Goal: Information Seeking & Learning: Compare options

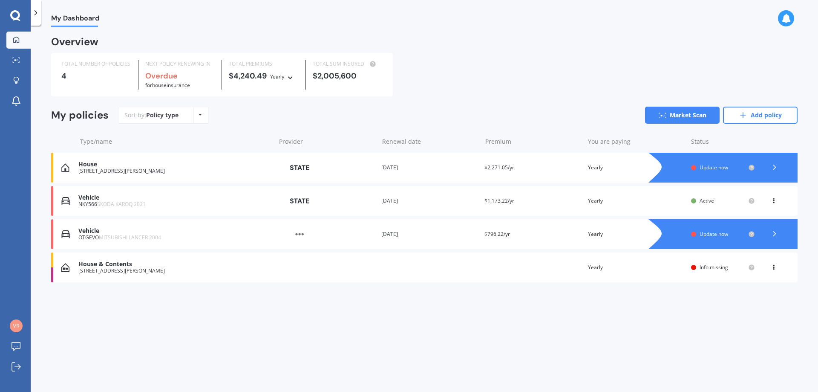
click at [772, 201] on icon at bounding box center [774, 198] width 6 height 5
click at [765, 236] on div "Delete" at bounding box center [755, 233] width 84 height 17
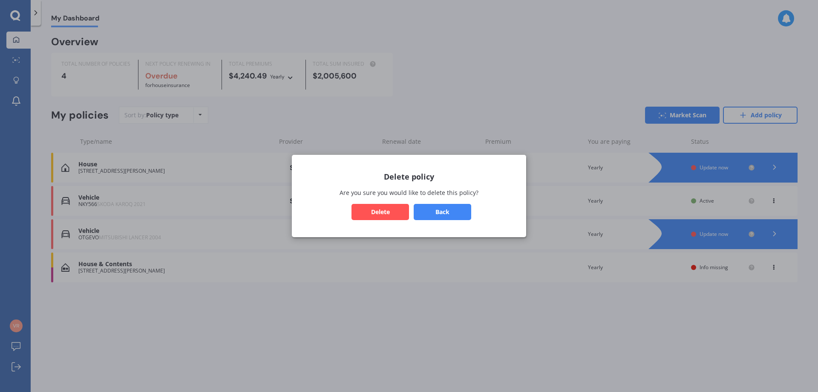
click at [375, 213] on button "Delete" at bounding box center [381, 212] width 58 height 16
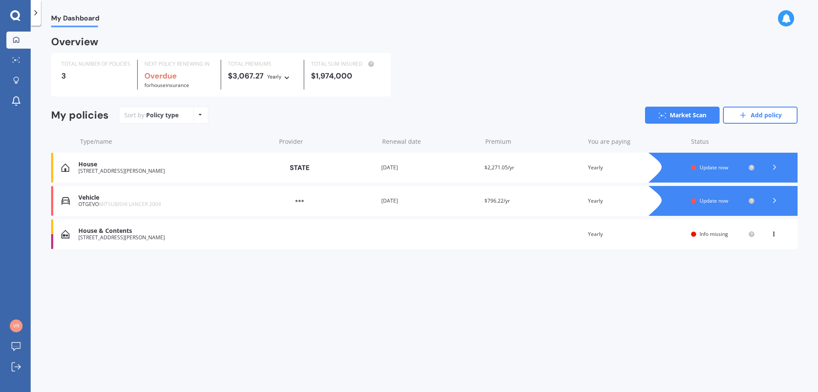
click at [694, 235] on div at bounding box center [693, 233] width 5 height 5
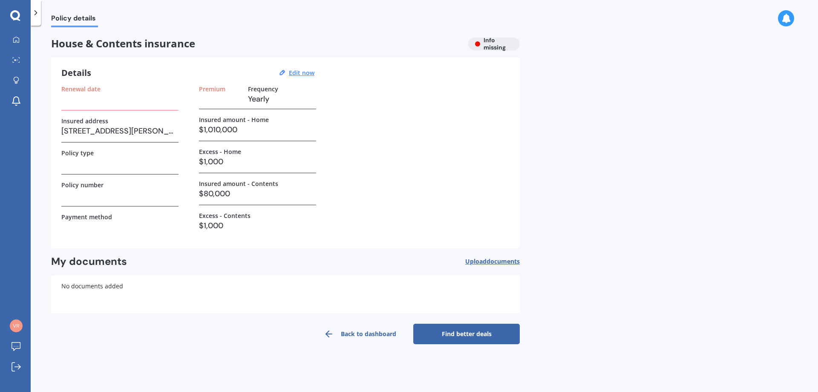
click at [78, 106] on div "Renewal date" at bounding box center [119, 97] width 117 height 25
click at [69, 101] on h3 at bounding box center [119, 98] width 117 height 13
click at [86, 103] on h3 at bounding box center [119, 98] width 117 height 13
click at [220, 88] on label "Premium" at bounding box center [212, 88] width 26 height 7
click at [303, 72] on u "Edit now" at bounding box center [302, 73] width 26 height 8
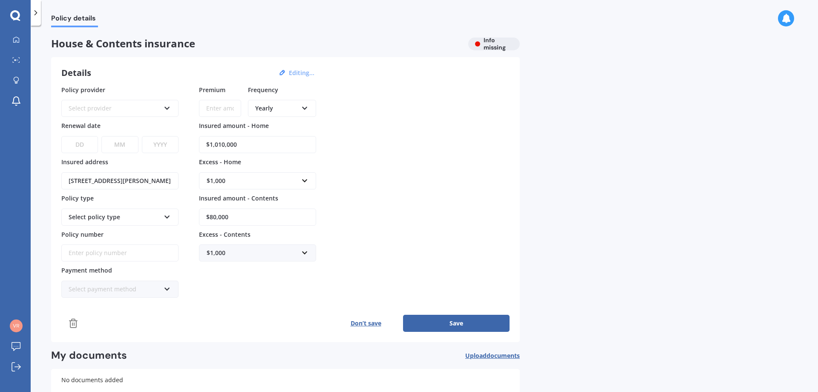
click at [110, 111] on div "Select provider" at bounding box center [115, 108] width 92 height 9
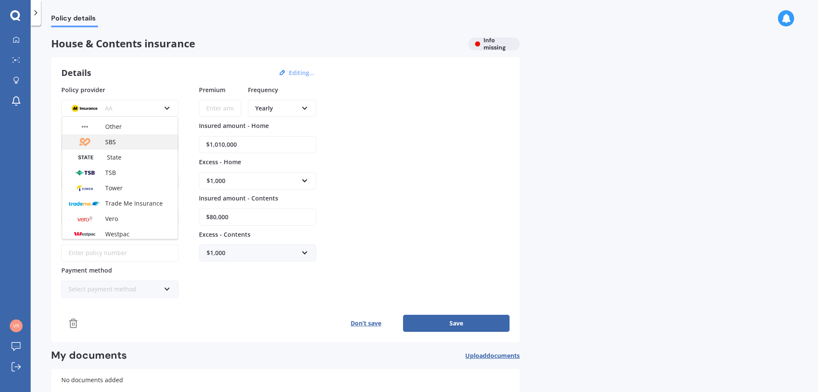
scroll to position [213, 0]
click at [120, 158] on span "State" at bounding box center [114, 157] width 14 height 8
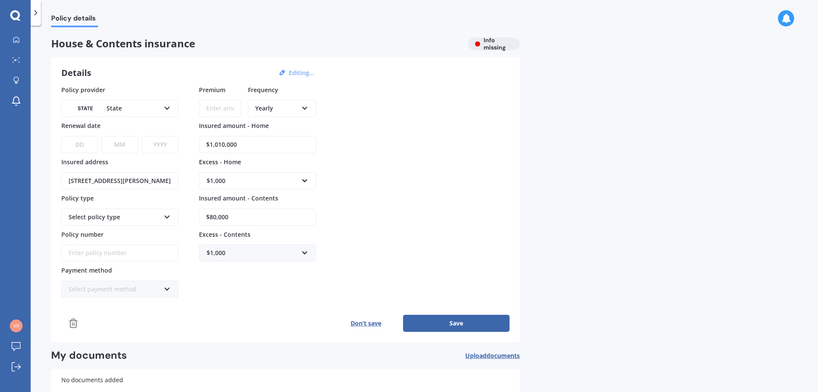
click at [214, 107] on input "Premium" at bounding box center [220, 108] width 42 height 17
type input "$2,271.05"
drag, startPoint x: 242, startPoint y: 143, endPoint x: 160, endPoint y: 142, distance: 82.2
click at [160, 142] on div "Policy provider State AA AMI AMP ANZ ASB Ando BNZ Co-Operative Bank FMG Initio …" at bounding box center [285, 191] width 448 height 213
click at [78, 143] on select "DD 01 02 03 04 05 06 07 08 09 10 11 12 13 14 15 16 17 18 19 20 21 22 23 24 25 2…" at bounding box center [79, 144] width 37 height 17
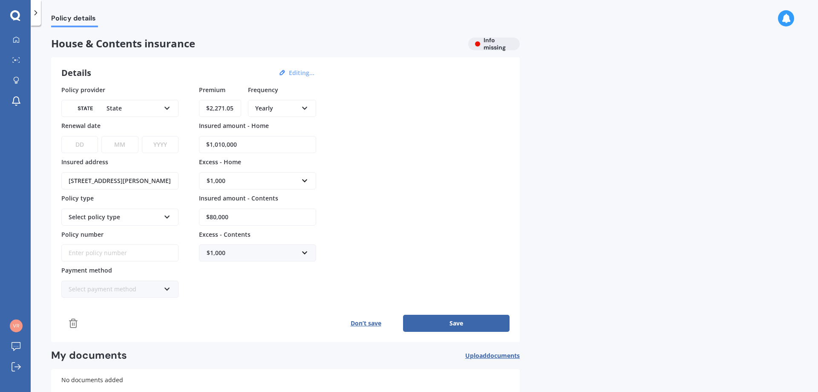
select select "05"
click at [61, 136] on select "DD 01 02 03 04 05 06 07 08 09 10 11 12 13 14 15 16 17 18 19 20 21 22 23 24 25 2…" at bounding box center [79, 144] width 37 height 17
click at [133, 145] on select "MM 01 02 03 04 05 06 07 08 09 10 11 12" at bounding box center [119, 144] width 37 height 17
select select "10"
click at [101, 136] on select "MM 01 02 03 04 05 06 07 08 09 10 11 12" at bounding box center [119, 144] width 37 height 17
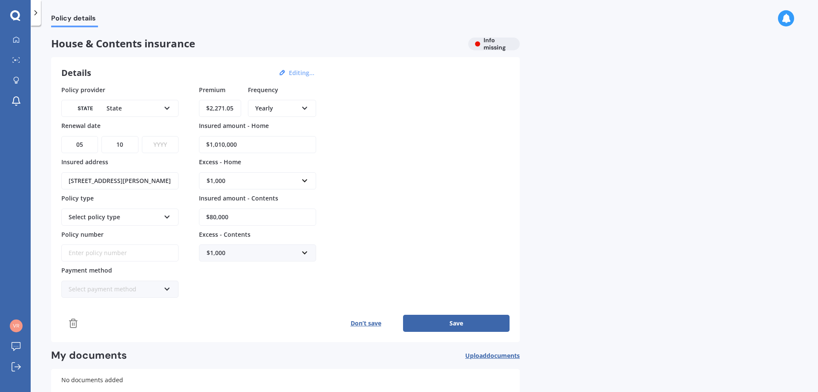
click at [161, 135] on div "DD 01 02 03 04 05 06 07 08 09 10 11 12 13 14 15 16 17 18 19 20 21 22 23 24 25 2…" at bounding box center [119, 139] width 117 height 28
click at [161, 142] on select "YYYY 2027 2026 2025 2024 2023 2022 2021 2020 2019 2018 2017 2016 2015 2014 2013…" at bounding box center [160, 144] width 37 height 17
select select "2025"
click at [142, 136] on select "YYYY 2027 2026 2025 2024 2023 2022 2021 2020 2019 2018 2017 2016 2015 2014 2013…" at bounding box center [160, 144] width 37 height 17
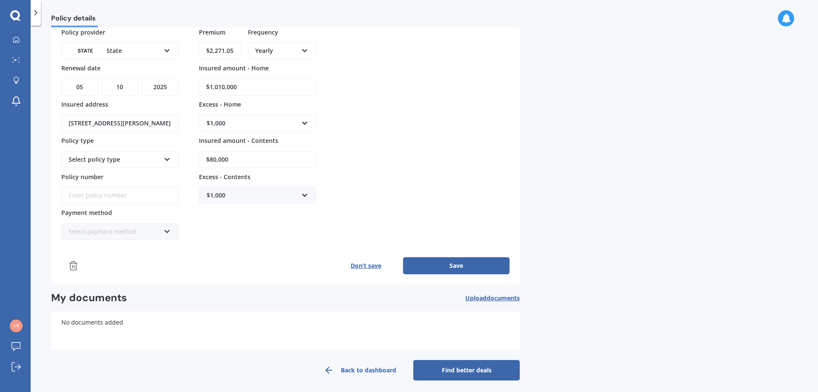
scroll to position [61, 0]
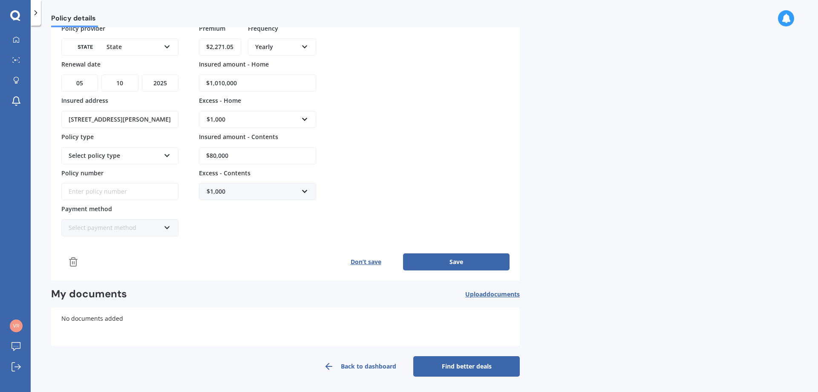
click at [167, 151] on icon at bounding box center [167, 154] width 7 height 6
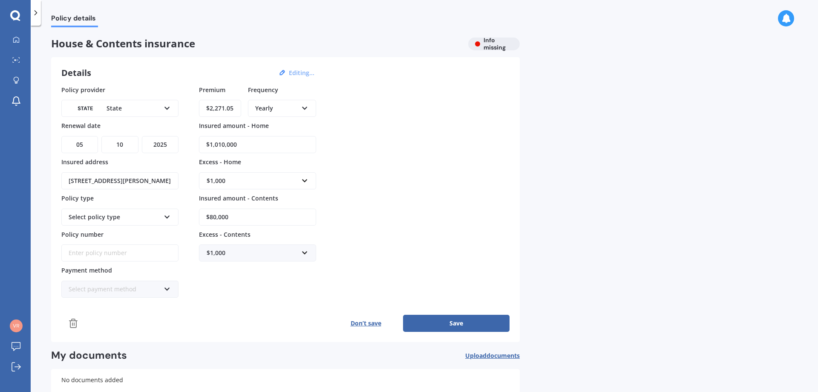
scroll to position [43, 0]
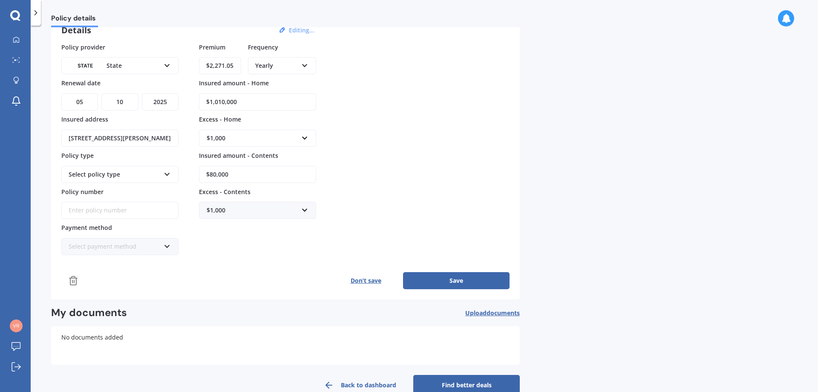
click at [450, 285] on button "Save" at bounding box center [456, 280] width 107 height 17
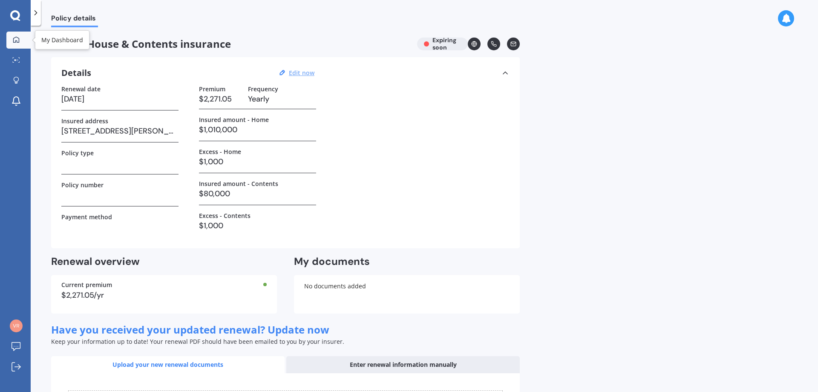
click at [16, 47] on link "My Dashboard" at bounding box center [18, 40] width 24 height 17
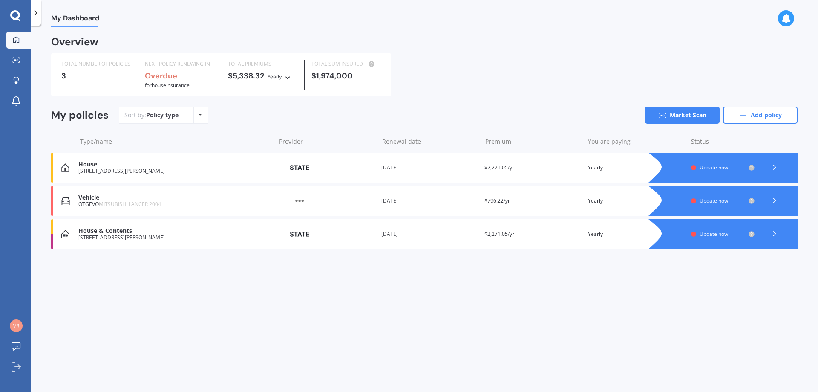
click at [720, 167] on span "Update now" at bounding box center [714, 167] width 29 height 7
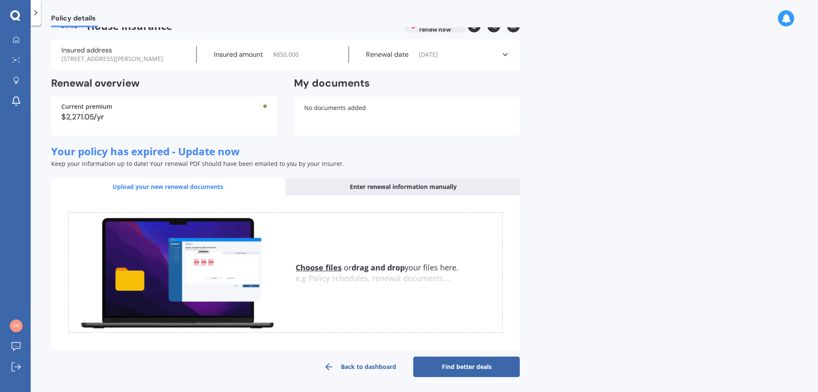
scroll to position [18, 0]
click at [452, 369] on link "Find better deals" at bounding box center [466, 366] width 107 height 20
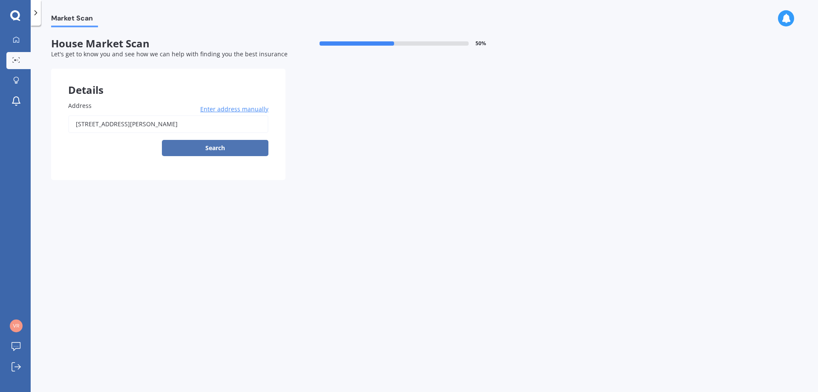
click at [213, 149] on button "Search" at bounding box center [215, 148] width 107 height 16
type input "[STREET_ADDRESS][PERSON_NAME]"
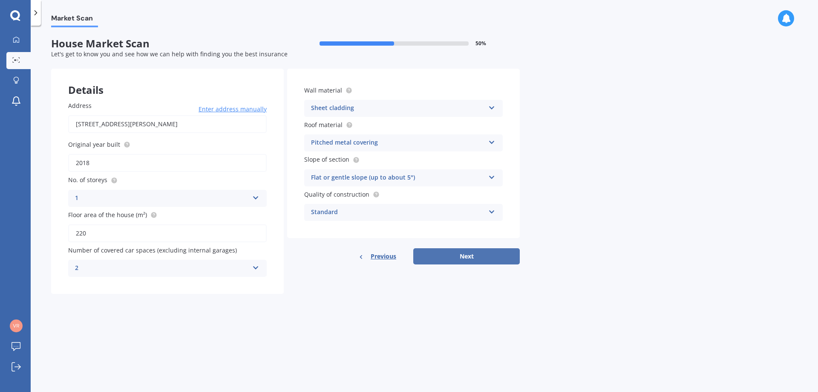
click at [469, 258] on button "Next" at bounding box center [466, 256] width 107 height 16
select select "08"
select select "06"
select select "1984"
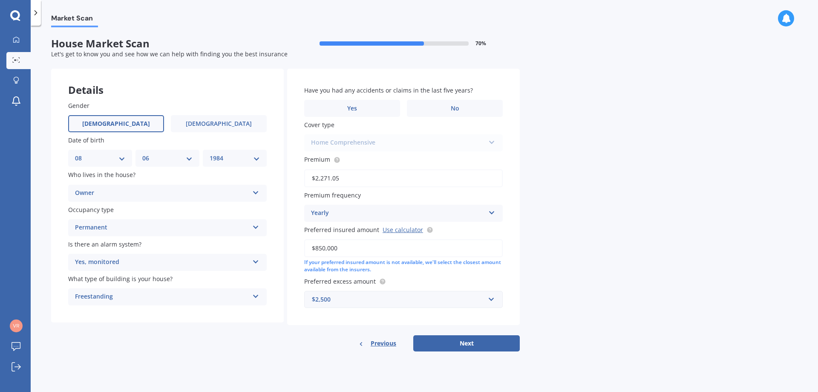
click at [251, 262] on div "Yes, monitored Yes, monitored Yes, not monitored No" at bounding box center [167, 262] width 199 height 17
click at [234, 293] on div "Yes, not monitored" at bounding box center [168, 293] width 198 height 15
click at [255, 257] on icon at bounding box center [255, 260] width 7 height 6
click at [210, 279] on div "Yes, monitored" at bounding box center [168, 278] width 198 height 15
click at [255, 297] on icon at bounding box center [255, 294] width 7 height 6
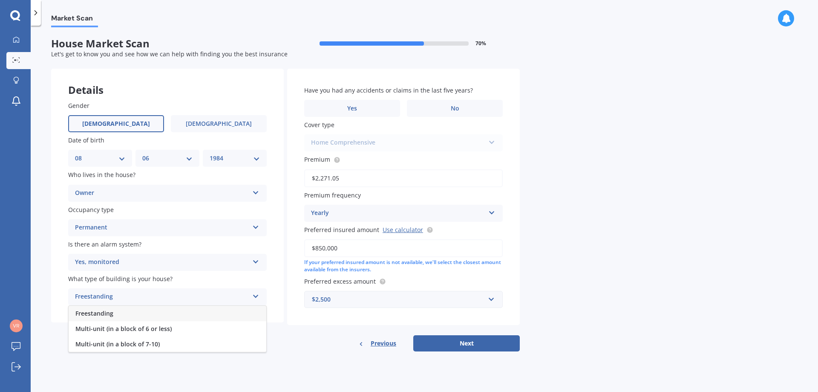
click at [255, 297] on icon at bounding box center [255, 294] width 7 height 6
click at [458, 106] on span "No" at bounding box center [455, 108] width 9 height 7
click at [489, 140] on div "Home Comprehensive Home Essentials Home Comprehensive" at bounding box center [403, 142] width 199 height 17
click at [396, 230] on link "Use calculator" at bounding box center [403, 229] width 40 height 8
drag, startPoint x: 438, startPoint y: 251, endPoint x: 221, endPoint y: 250, distance: 216.9
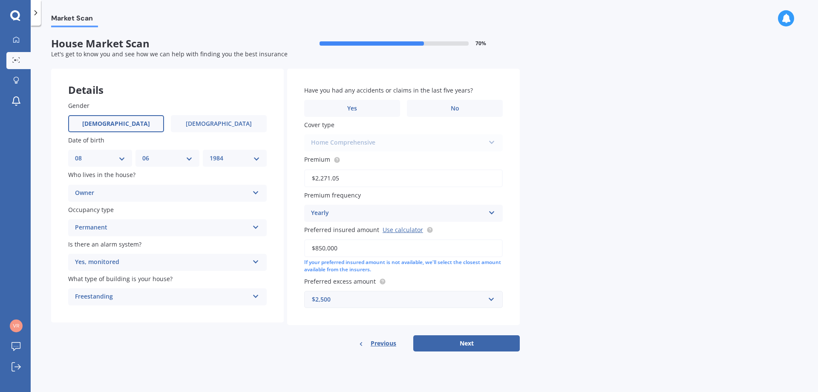
click at [222, 250] on div "Details Gender [DEMOGRAPHIC_DATA] [DEMOGRAPHIC_DATA] Date of birth DD 01 02 03 …" at bounding box center [285, 210] width 469 height 282
type input "$1,250,000"
click at [490, 303] on input "text" at bounding box center [400, 299] width 191 height 16
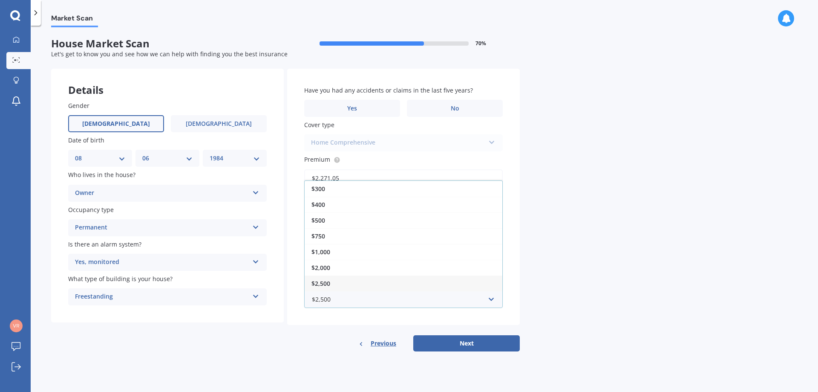
click at [464, 285] on div "$2,500" at bounding box center [404, 283] width 198 height 16
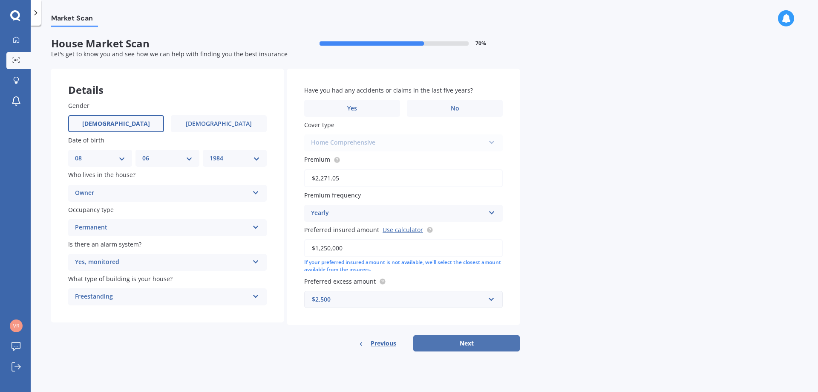
click at [461, 345] on button "Next" at bounding box center [466, 343] width 107 height 16
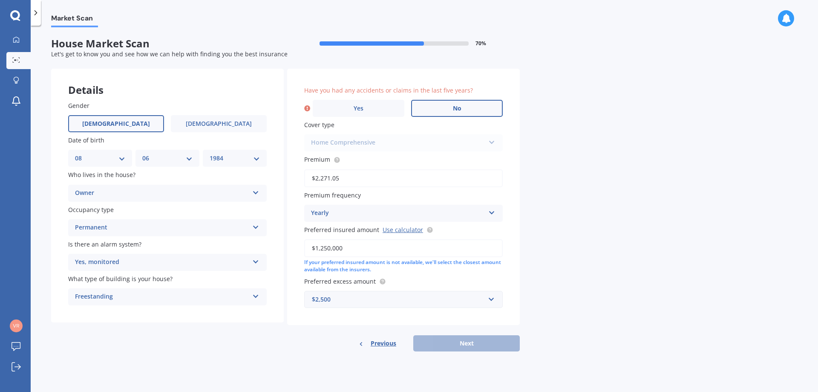
click at [461, 110] on span "No" at bounding box center [457, 108] width 9 height 7
click at [0, 0] on input "No" at bounding box center [0, 0] width 0 height 0
click at [461, 345] on button "Next" at bounding box center [466, 343] width 107 height 16
select select "08"
select select "06"
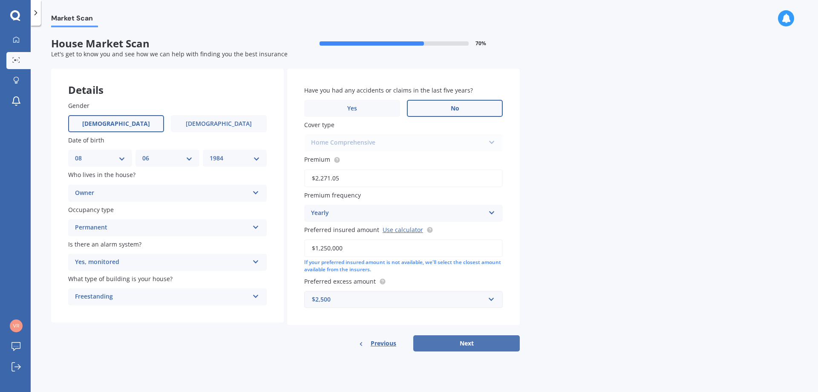
select select "1984"
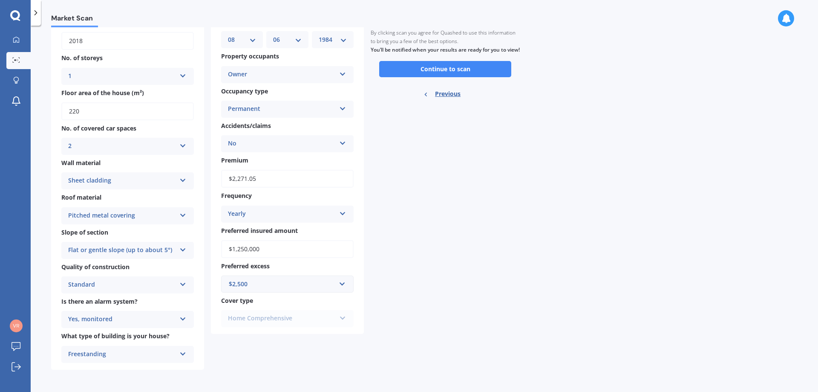
scroll to position [50, 0]
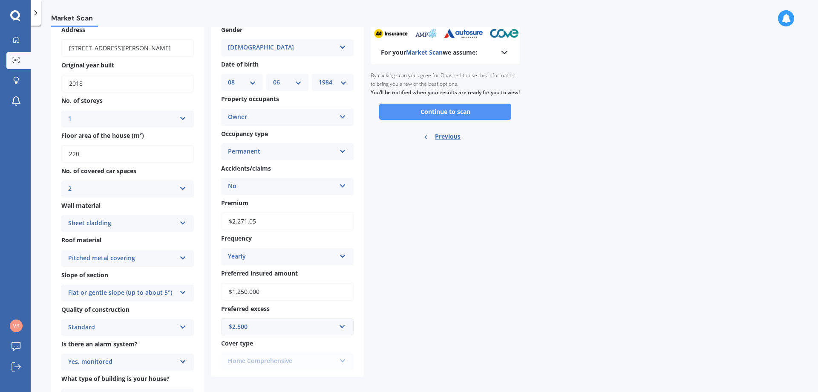
click at [464, 120] on button "Continue to scan" at bounding box center [445, 112] width 132 height 16
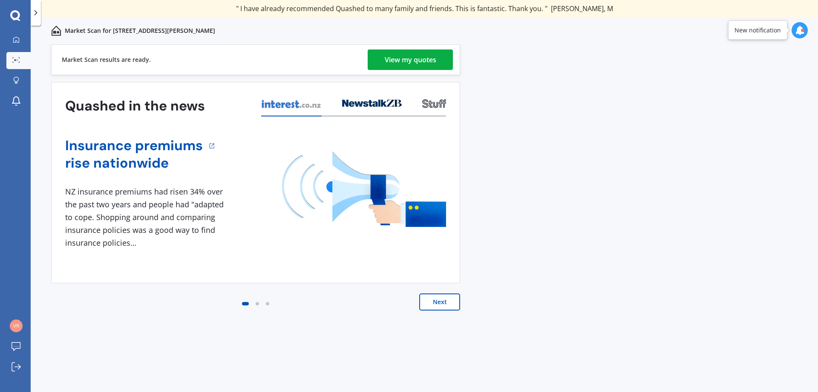
click at [409, 62] on div "View my quotes" at bounding box center [411, 59] width 52 height 20
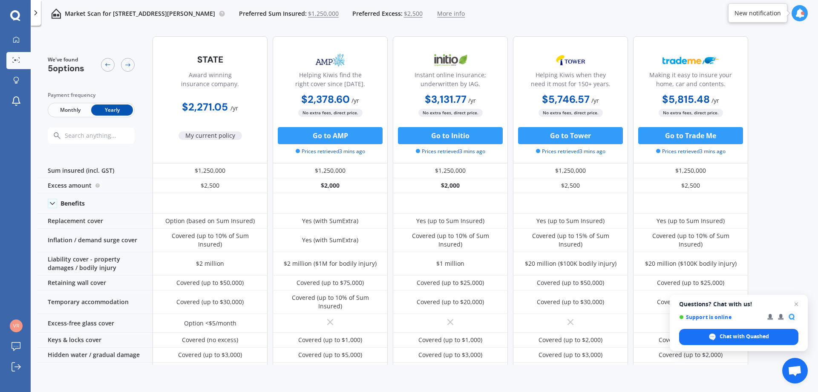
click at [62, 108] on span "Monthly" at bounding box center [70, 109] width 42 height 11
click at [110, 108] on span "Yearly" at bounding box center [112, 109] width 42 height 11
click at [799, 305] on span "Close chat" at bounding box center [796, 304] width 11 height 11
